Goal: Task Accomplishment & Management: Use online tool/utility

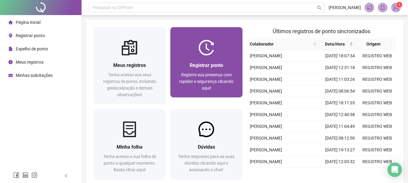
click at [234, 54] on div at bounding box center [206, 48] width 72 height 16
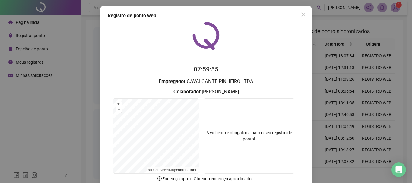
scroll to position [39, 0]
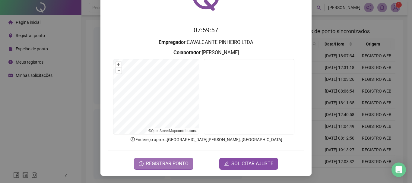
click at [157, 168] on button "REGISTRAR PONTO" at bounding box center [163, 164] width 59 height 12
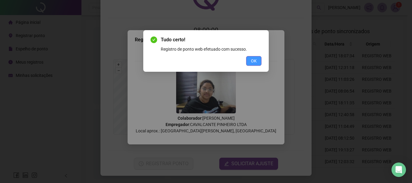
click at [252, 61] on span "OK" at bounding box center [254, 61] width 6 height 7
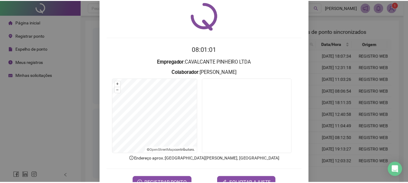
scroll to position [0, 0]
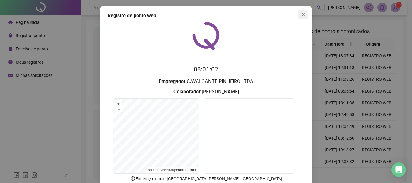
click at [300, 17] on button "Close" at bounding box center [303, 15] width 10 height 10
